Goal: Information Seeking & Learning: Learn about a topic

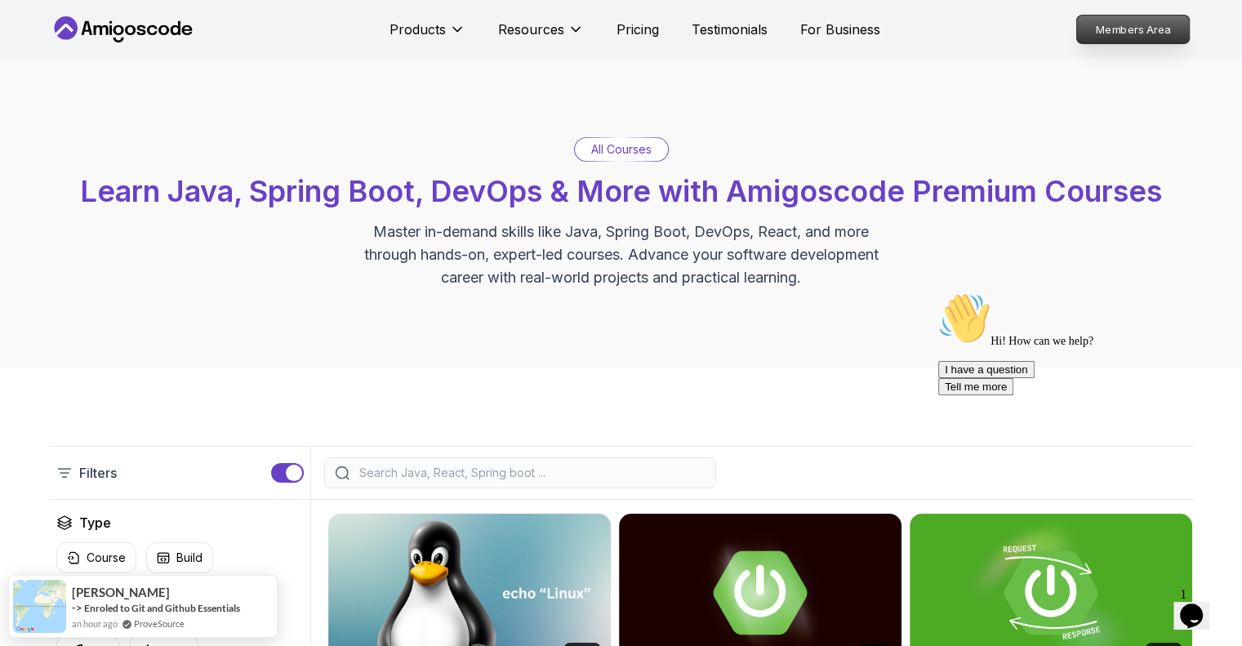
click at [1152, 30] on p "Members Area" at bounding box center [1132, 30] width 113 height 28
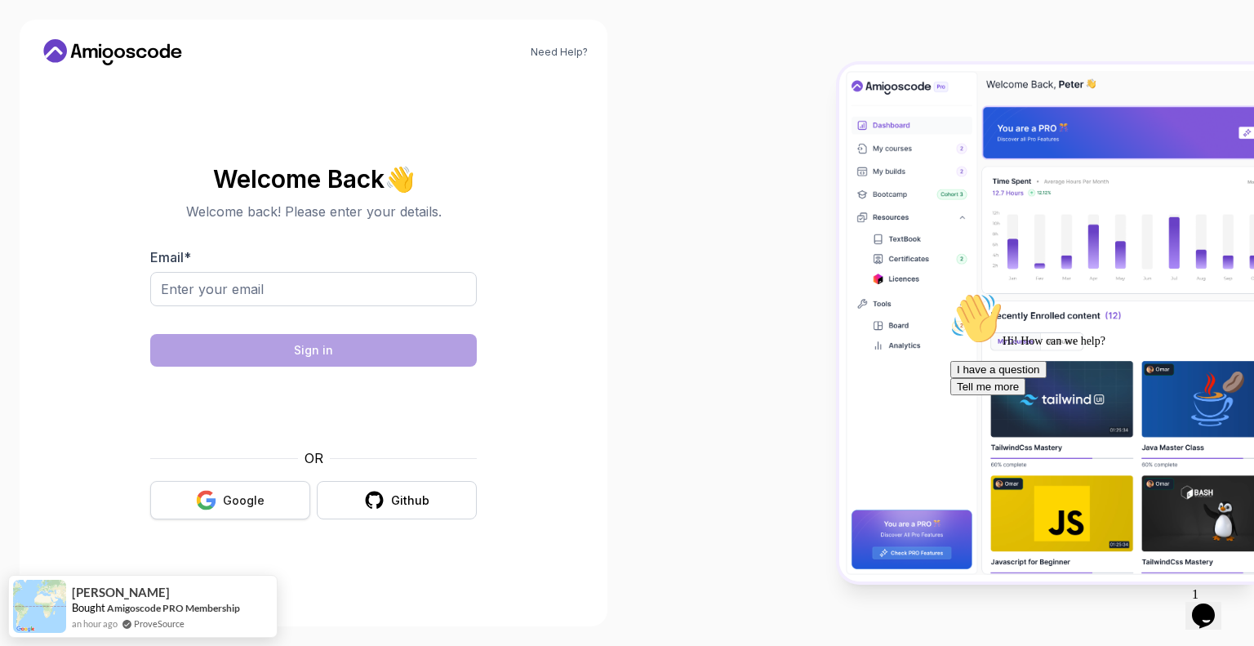
click at [259, 498] on div "Google" at bounding box center [244, 500] width 42 height 16
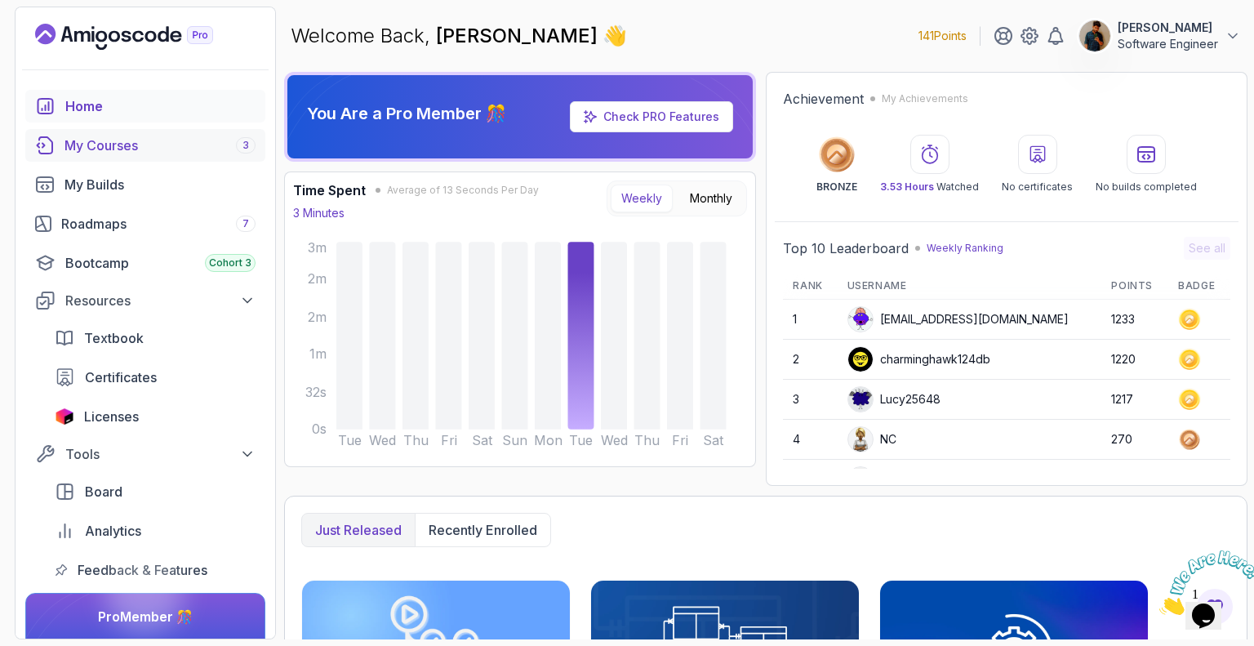
click at [150, 156] on link "My Courses 3" at bounding box center [145, 145] width 240 height 33
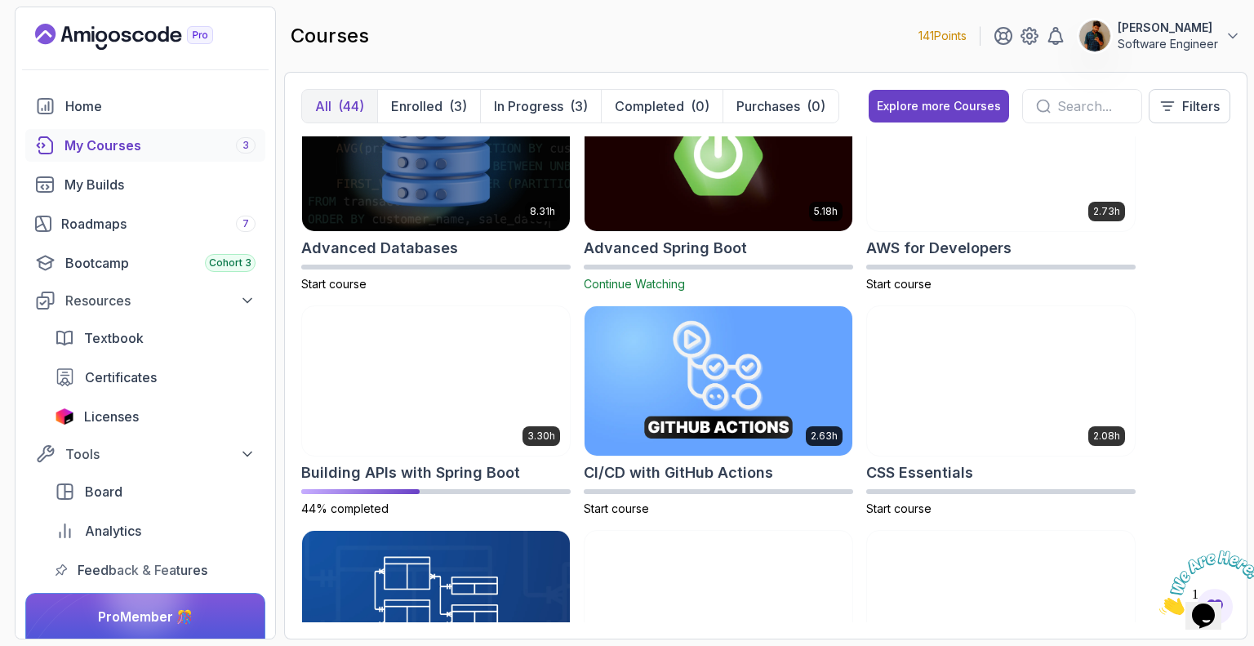
scroll to position [163, 0]
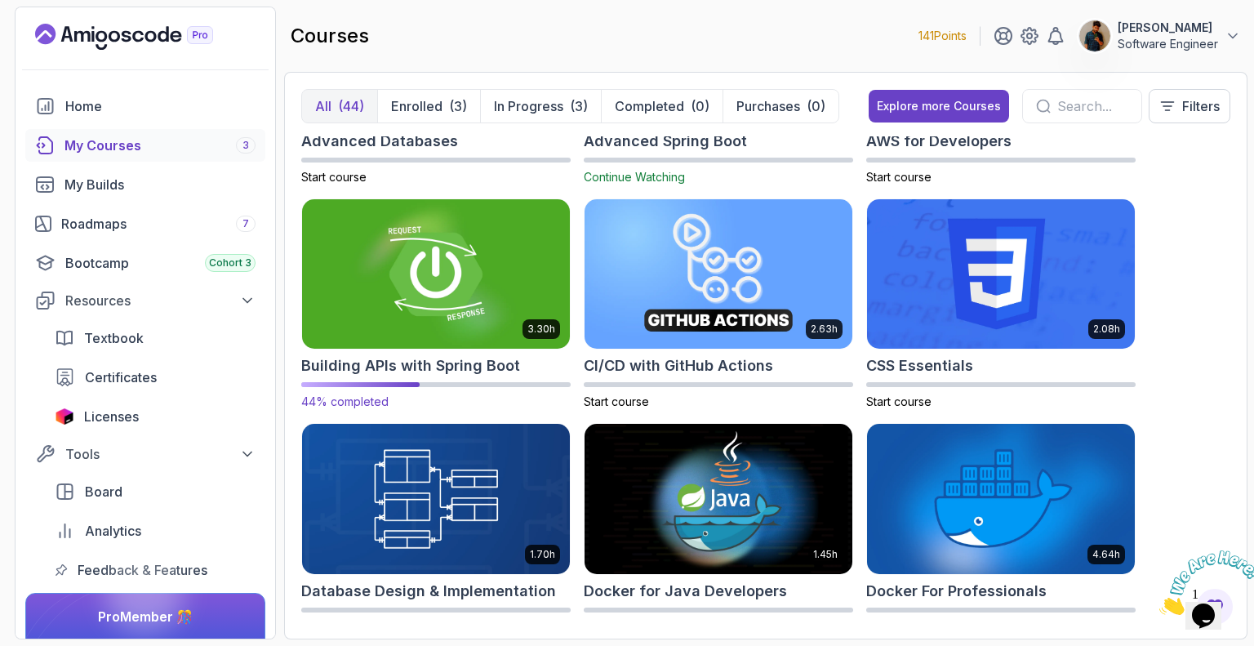
click at [416, 314] on img at bounding box center [436, 274] width 281 height 158
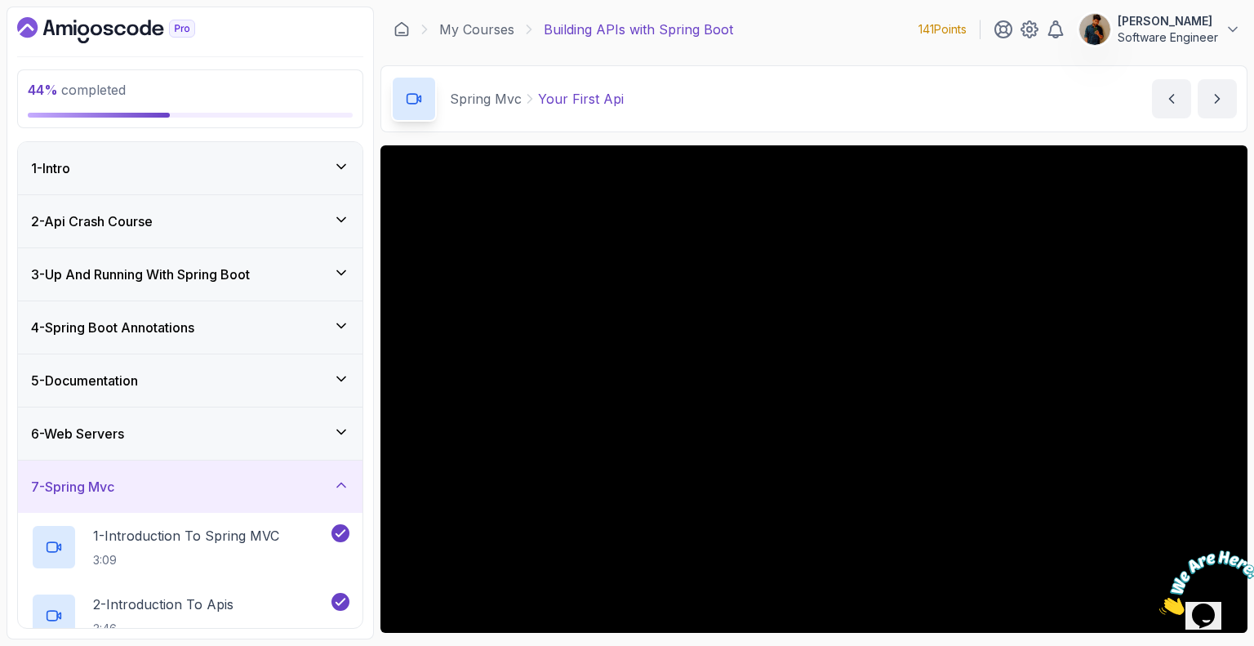
scroll to position [106, 0]
